Goal: Transaction & Acquisition: Download file/media

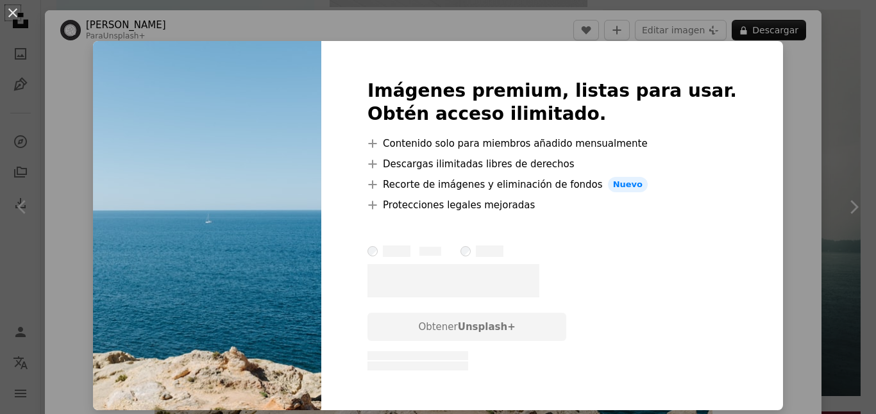
scroll to position [77, 0]
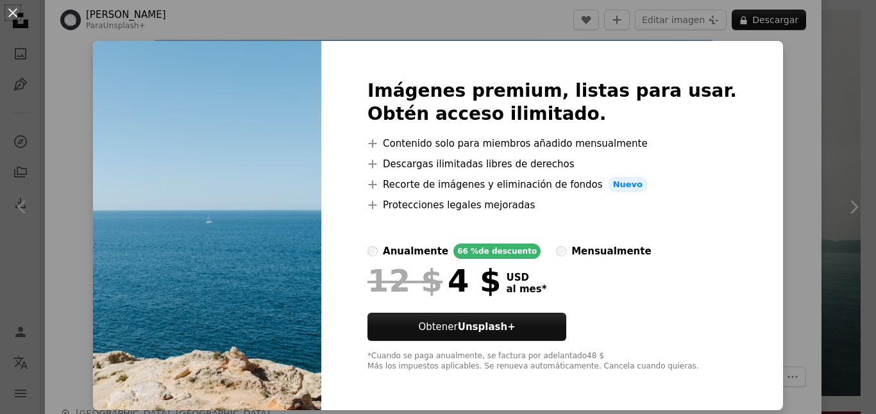
click at [787, 88] on div "An X shape Imágenes premium, listas para usar. Obtén acceso ilimitado. A plus s…" at bounding box center [438, 207] width 876 height 414
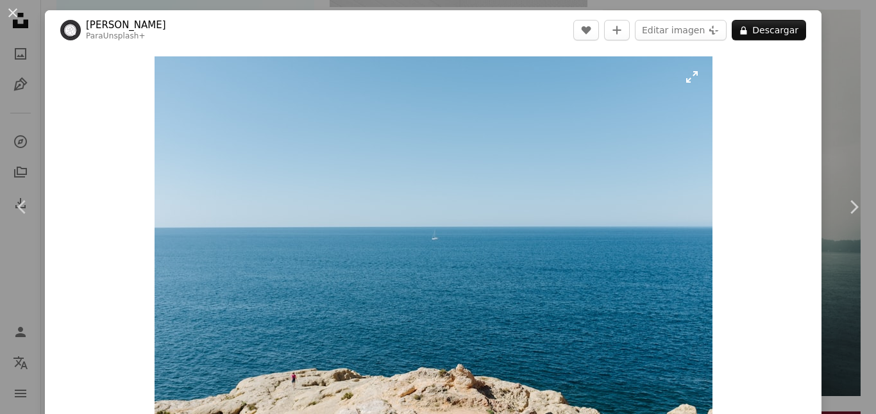
scroll to position [154, 0]
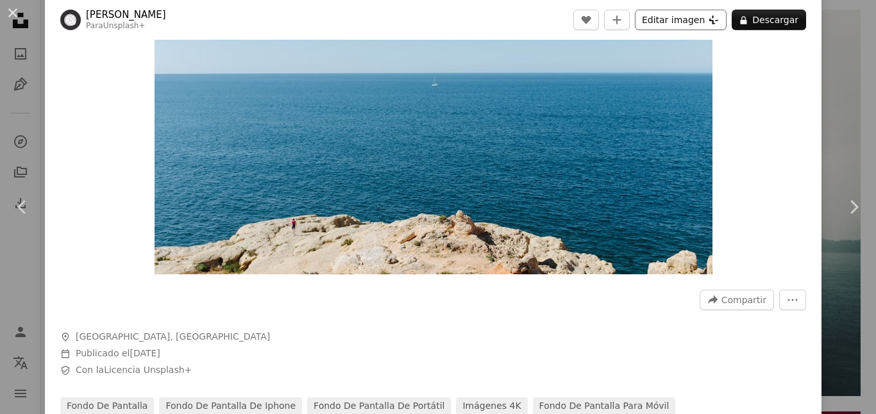
click at [704, 12] on button "Editar imagen Plus sign for Unsplash+" at bounding box center [681, 20] width 92 height 21
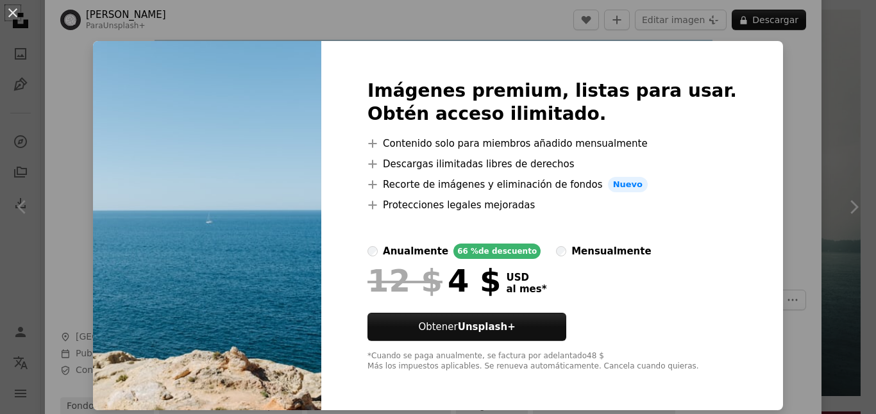
click at [798, 99] on div "An X shape Imágenes premium, listas para usar. Obtén acceso ilimitado. A plus s…" at bounding box center [438, 207] width 876 height 414
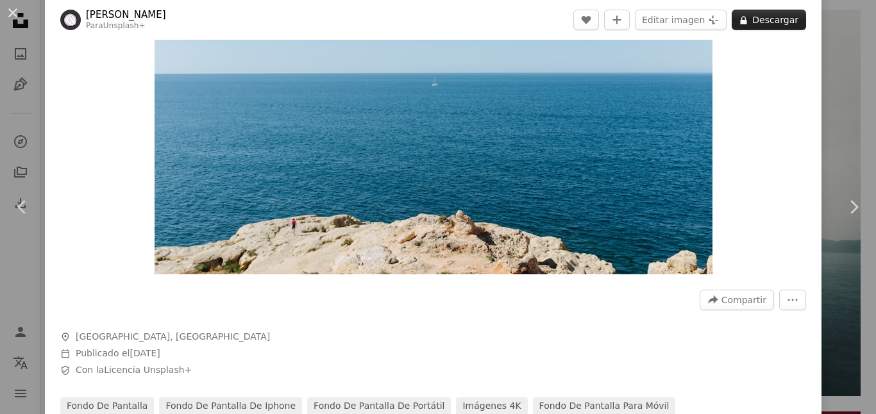
click at [794, 22] on button "A lock Descargar" at bounding box center [769, 20] width 74 height 21
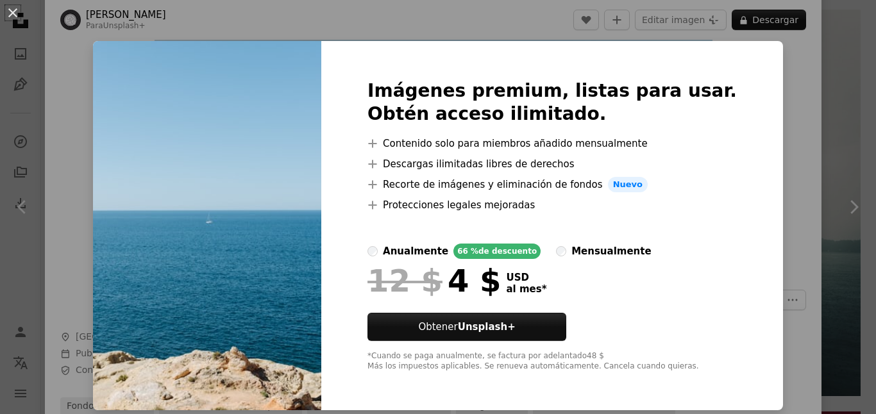
click at [855, 187] on div "An X shape Imágenes premium, listas para usar. Obtén acceso ilimitado. A plus s…" at bounding box center [438, 207] width 876 height 414
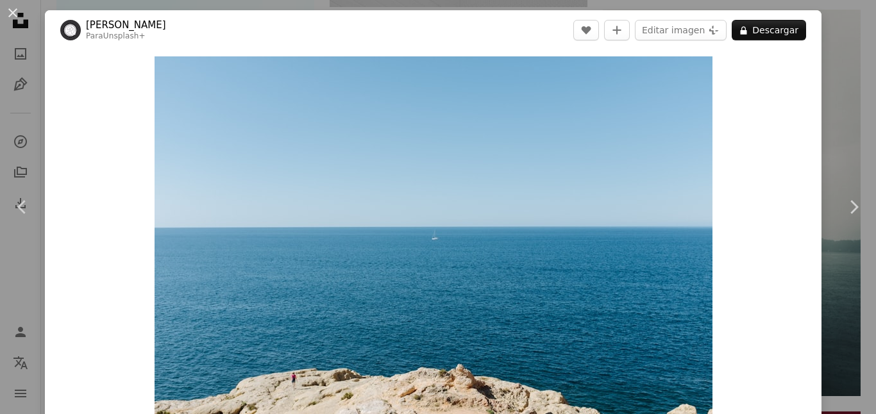
scroll to position [154, 0]
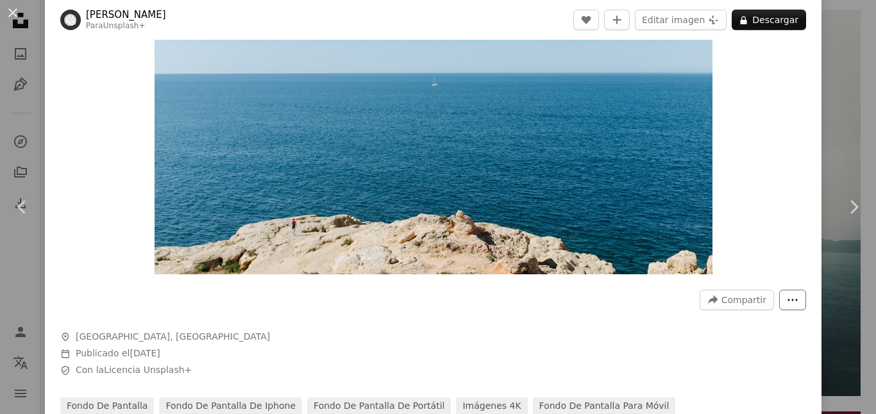
click at [806, 307] on button "More Actions" at bounding box center [792, 300] width 27 height 21
click at [803, 176] on dialog "An X shape Chevron left Chevron right [PERSON_NAME] Para Unsplash+ A heart A pl…" at bounding box center [438, 207] width 876 height 414
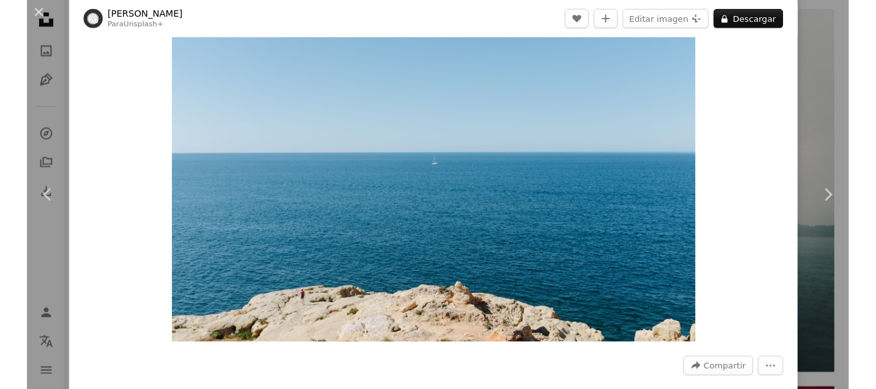
scroll to position [0, 0]
